Goal: Contribute content

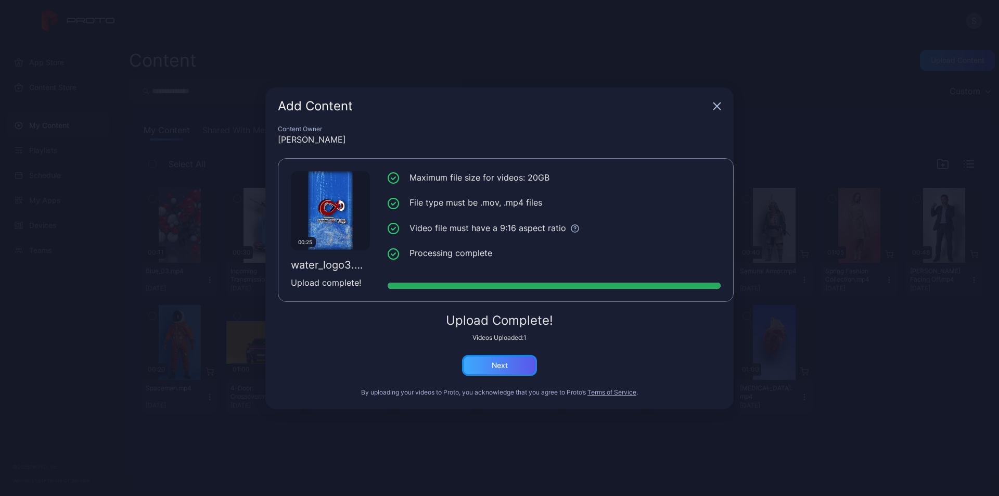
click at [495, 365] on div "Next" at bounding box center [500, 365] width 16 height 8
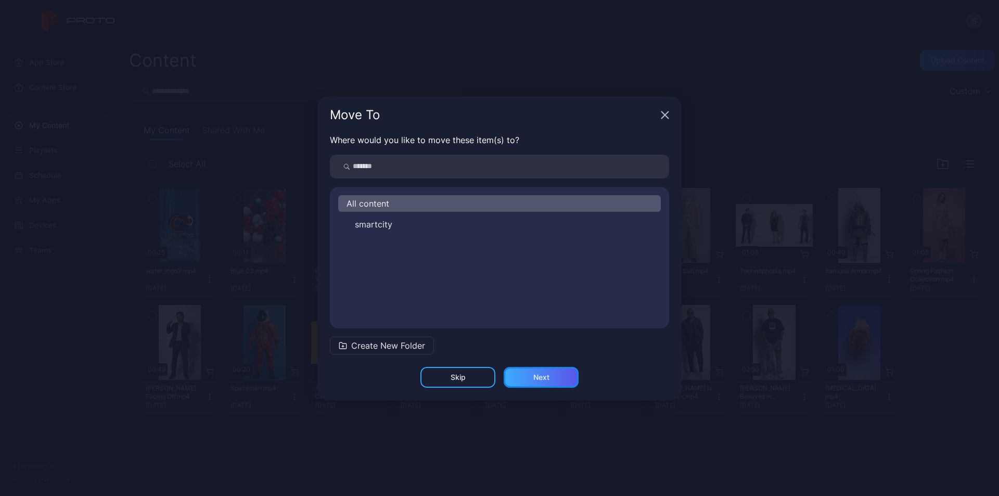
click at [532, 374] on div "Next" at bounding box center [541, 377] width 75 height 21
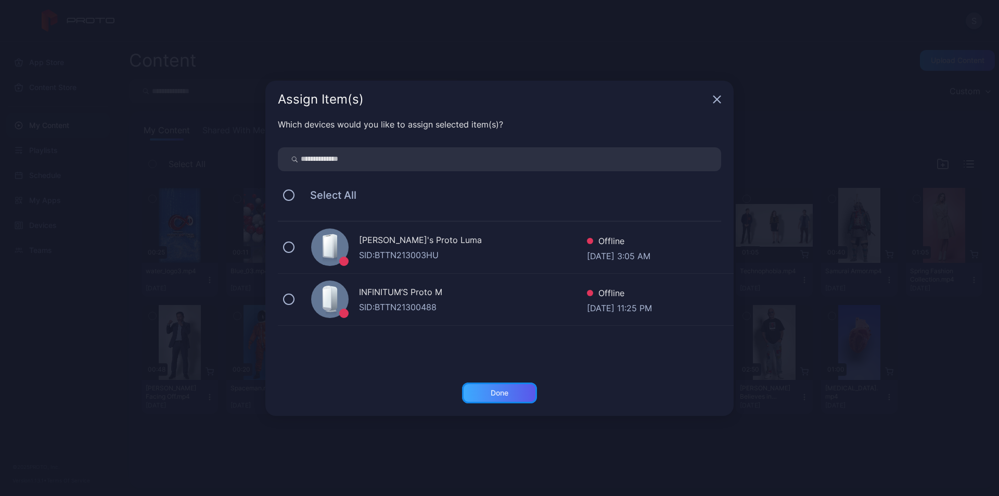
click at [510, 393] on div "Done" at bounding box center [499, 392] width 75 height 21
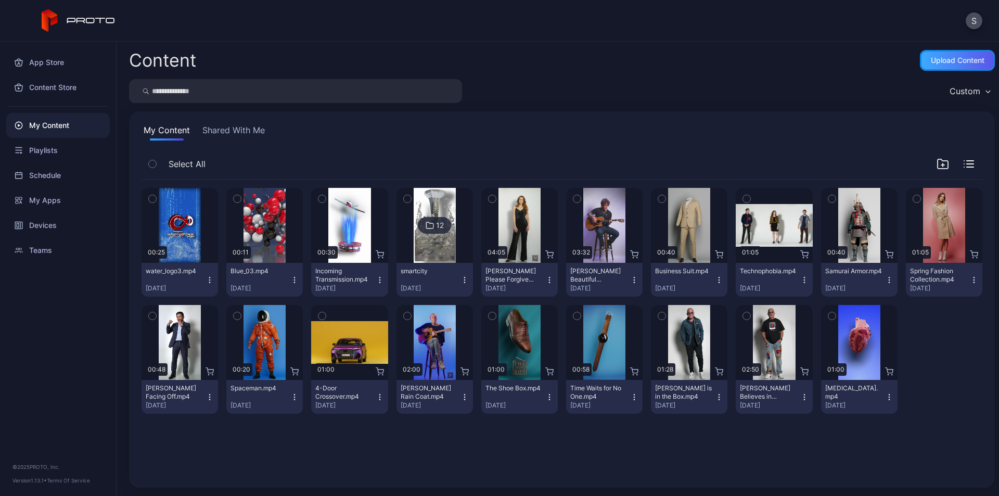
click at [931, 59] on div "Upload Content" at bounding box center [958, 60] width 54 height 8
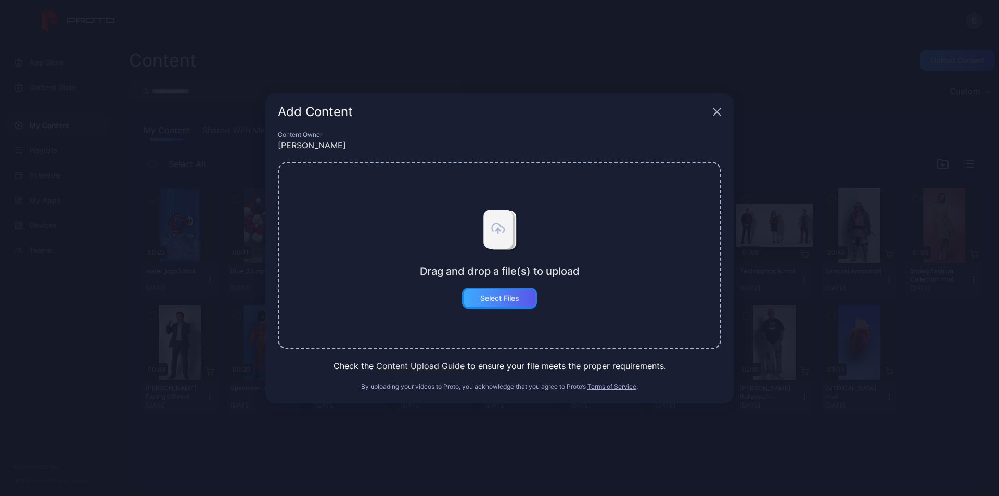
click at [513, 301] on div "Select Files" at bounding box center [499, 298] width 39 height 8
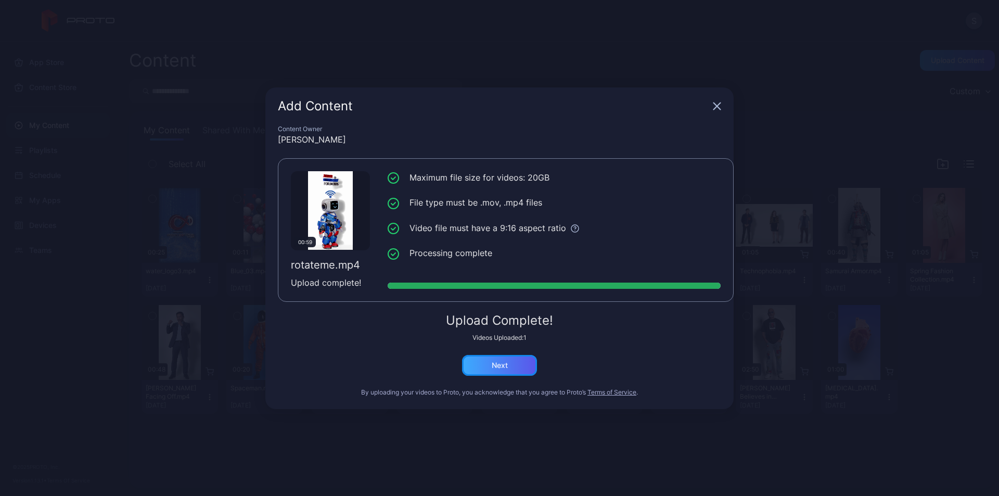
click at [507, 370] on div "Next" at bounding box center [499, 365] width 75 height 21
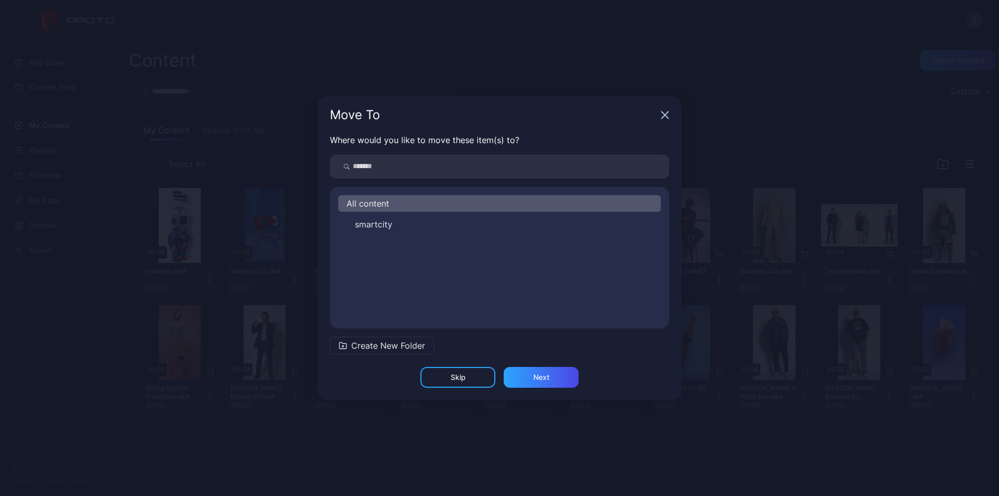
drag, startPoint x: 446, startPoint y: 224, endPoint x: 449, endPoint y: 229, distance: 6.3
click at [446, 224] on button "smartcity" at bounding box center [499, 224] width 323 height 17
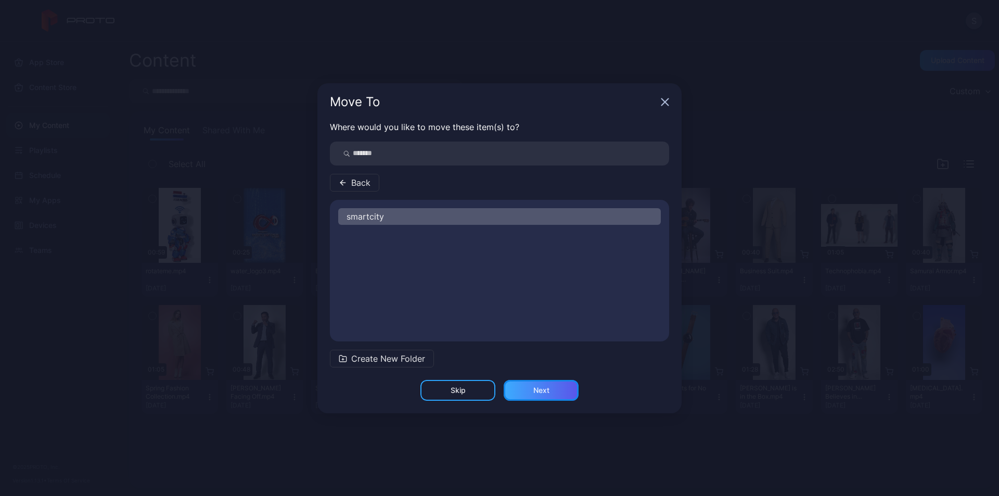
click at [540, 391] on div "Next" at bounding box center [541, 390] width 16 height 8
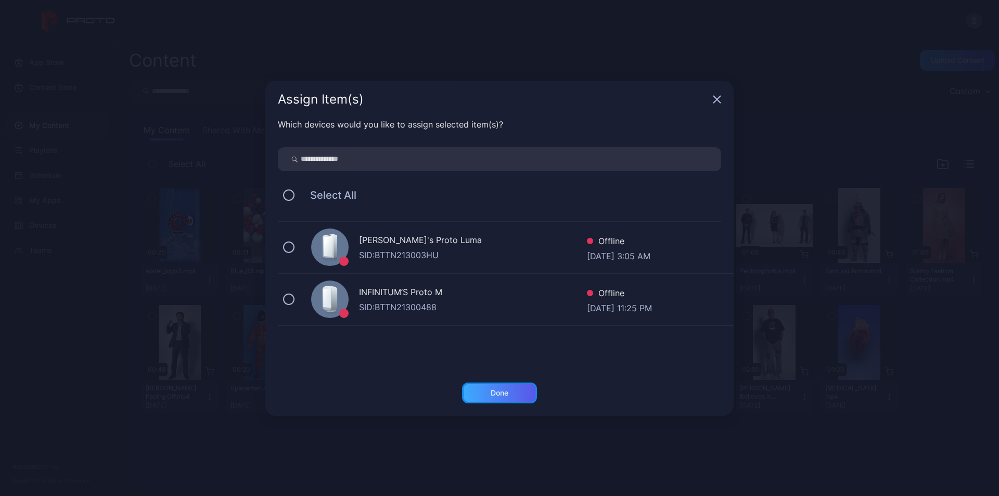
click at [500, 396] on div "Done" at bounding box center [500, 393] width 18 height 8
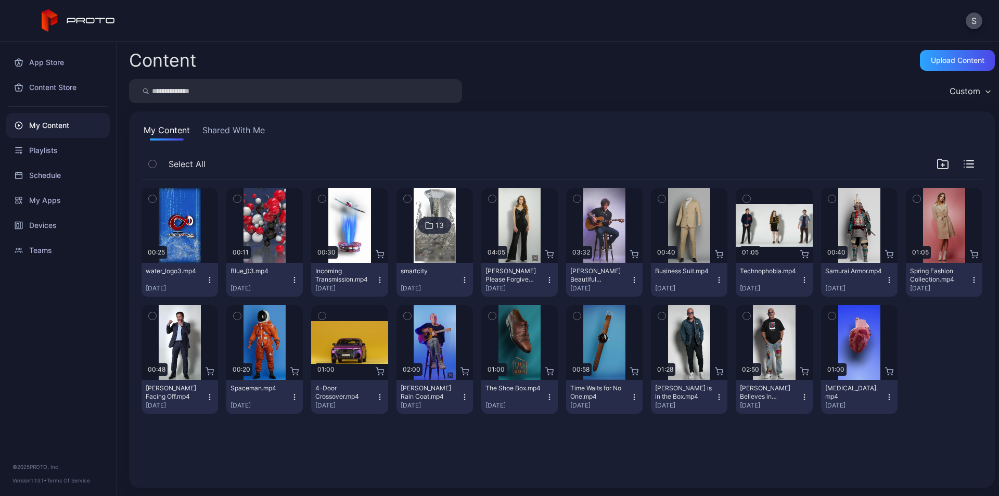
click at [509, 448] on div "Preview 00:25 water_logo3.mp4 [DATE] Preview 00:11 Blue_03.mp4 [DATE] Preview 0…" at bounding box center [562, 327] width 858 height 312
click at [444, 229] on div "13" at bounding box center [434, 225] width 33 height 17
